Goal: Navigation & Orientation: Find specific page/section

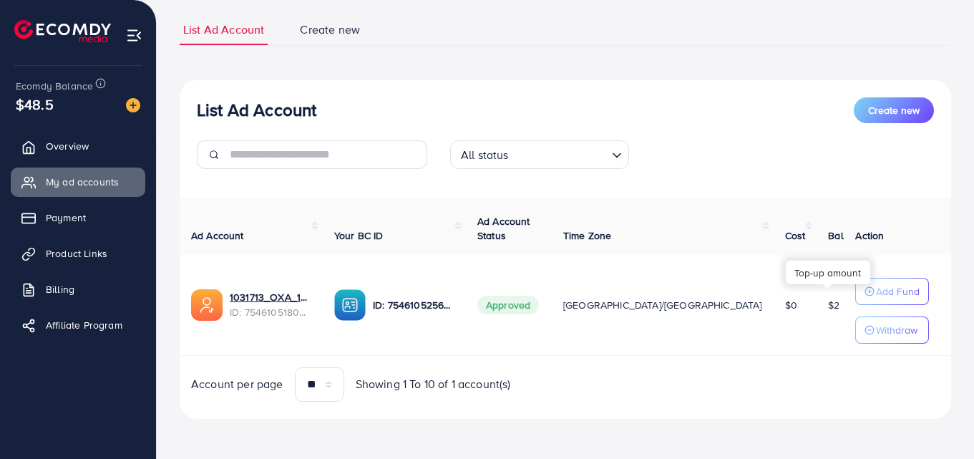
scroll to position [0, 84]
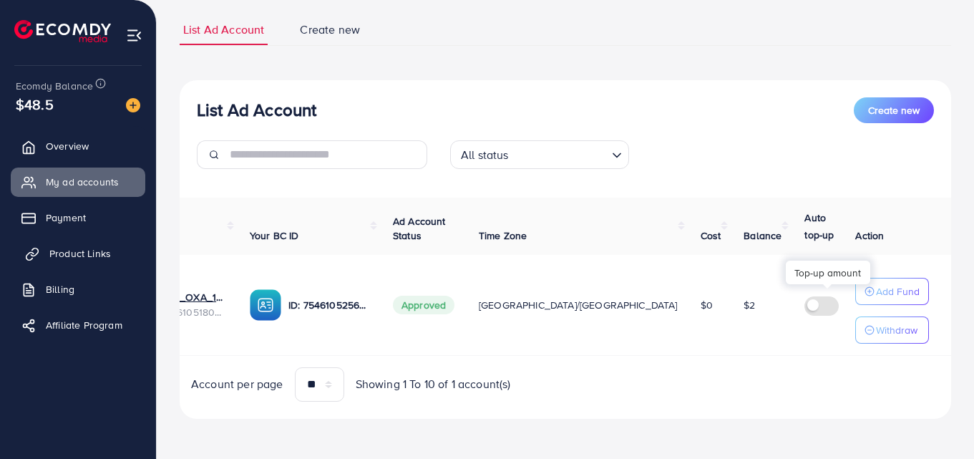
click at [77, 248] on span "Product Links" at bounding box center [80, 253] width 62 height 14
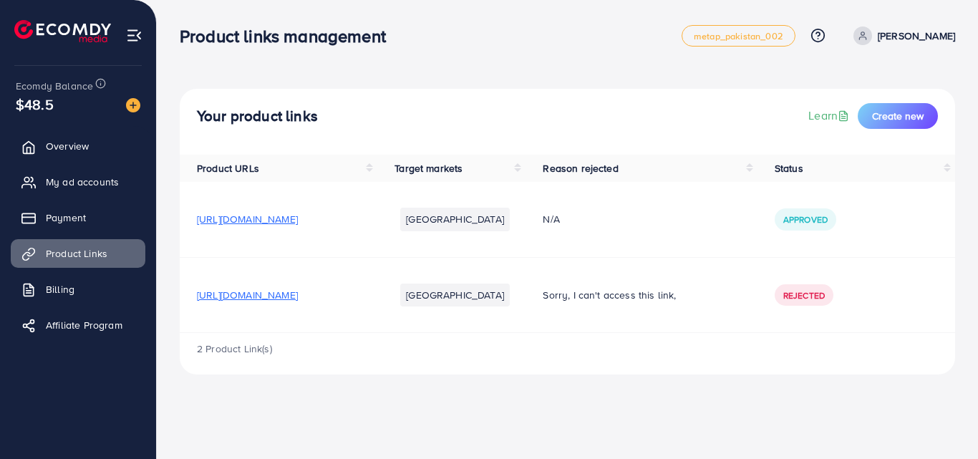
click at [243, 301] on span "[URL][DOMAIN_NAME]" at bounding box center [247, 295] width 101 height 14
drag, startPoint x: 209, startPoint y: 301, endPoint x: 303, endPoint y: 231, distance: 117.1
click at [261, 324] on td "[URL][DOMAIN_NAME]" at bounding box center [279, 294] width 198 height 75
